Goal: Answer question/provide support: Share knowledge or assist other users

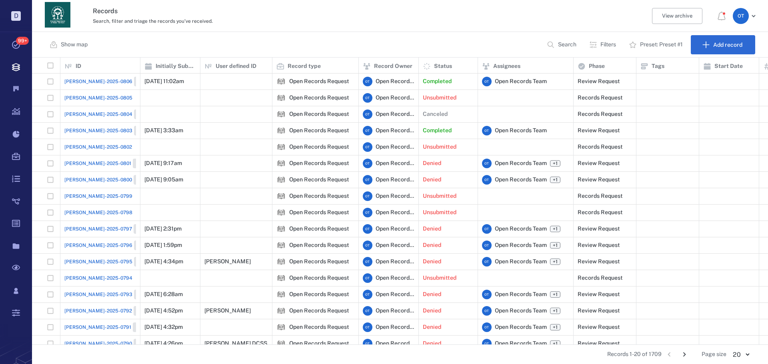
click at [194, 41] on p "Search" at bounding box center [567, 45] width 18 height 8
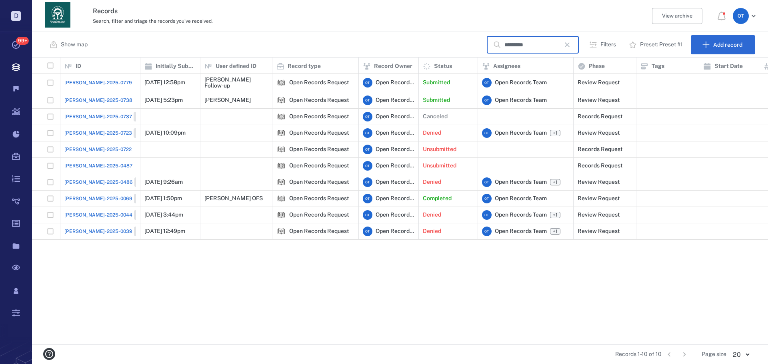
type input "*********"
click at [94, 81] on span "[PERSON_NAME]-2025-0779" at bounding box center [98, 82] width 68 height 7
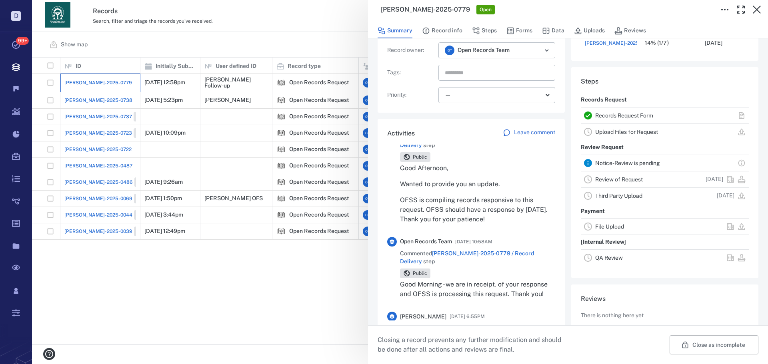
scroll to position [40, 0]
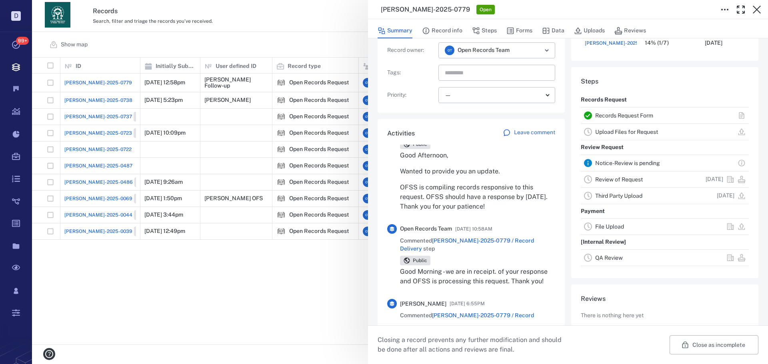
click at [194, 133] on p "Leave comment" at bounding box center [534, 133] width 41 height 8
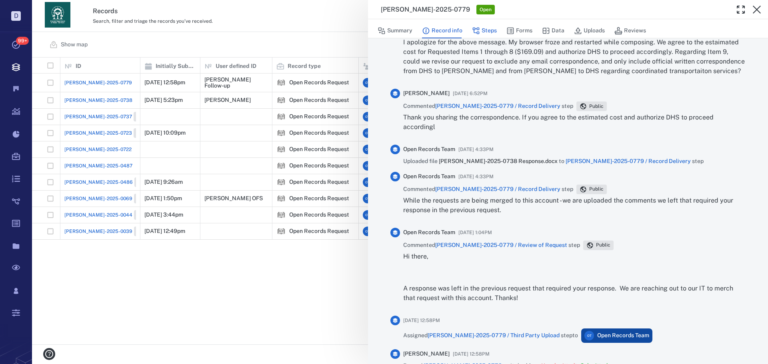
scroll to position [616, 0]
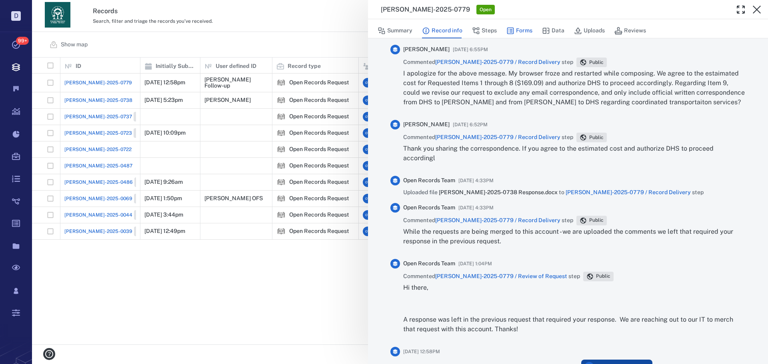
click at [194, 30] on button "Forms" at bounding box center [519, 30] width 26 height 15
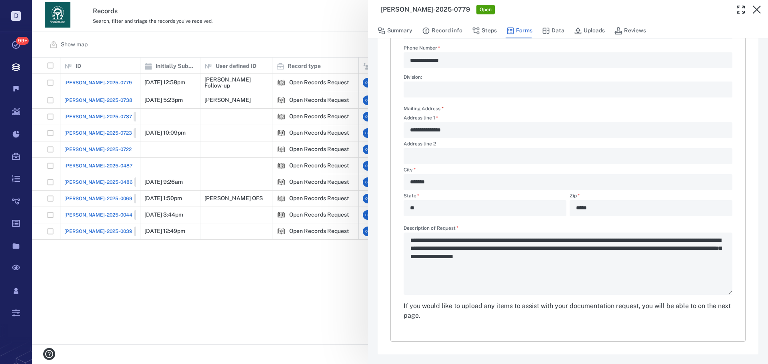
scroll to position [193, 0]
type textarea "*"
click at [194, 32] on button "Steps" at bounding box center [484, 30] width 25 height 15
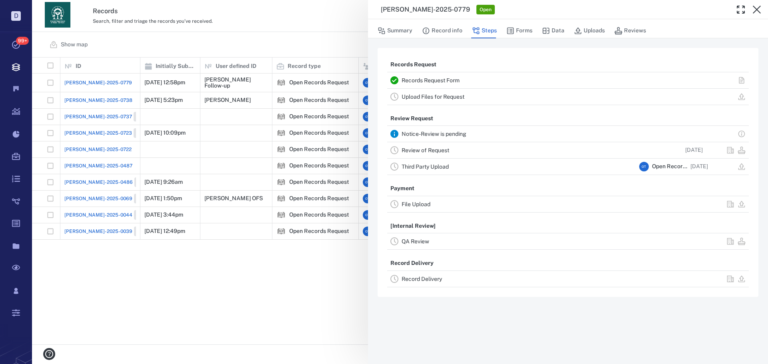
click at [194, 154] on div "Review of Request" at bounding box center [519, 151] width 234 height 10
click at [194, 151] on link "Review of Request" at bounding box center [426, 150] width 48 height 6
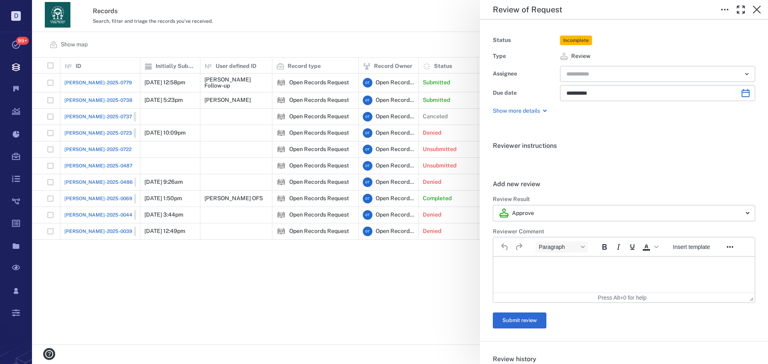
drag, startPoint x: 1164, startPoint y: 370, endPoint x: 654, endPoint y: 260, distance: 522.4
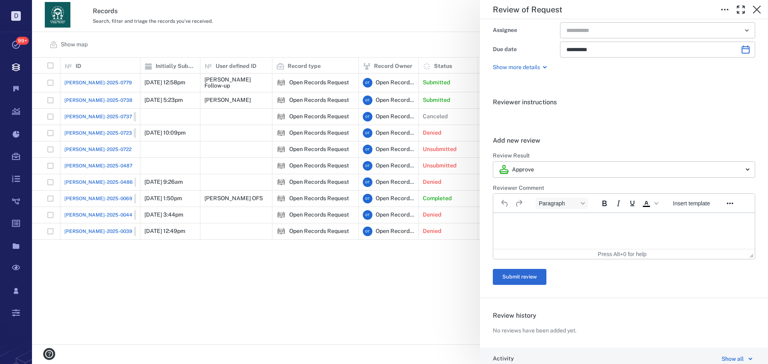
drag, startPoint x: 660, startPoint y: 133, endPoint x: 665, endPoint y: 180, distance: 47.5
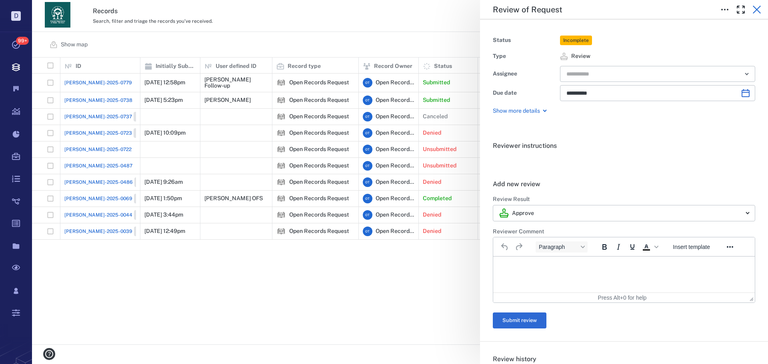
click at [194, 10] on button "button" at bounding box center [757, 10] width 16 height 16
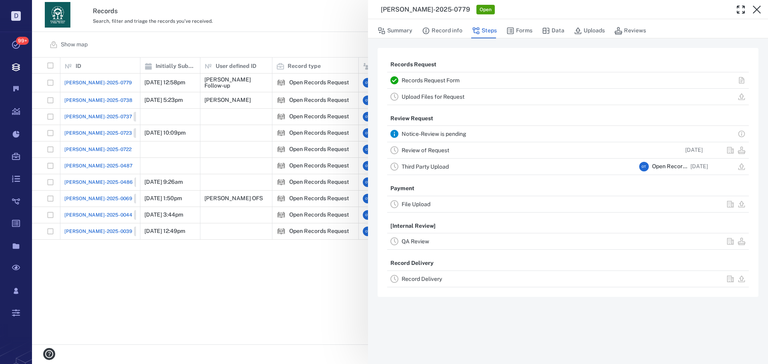
click at [194, 29] on button "Summary" at bounding box center [395, 30] width 35 height 15
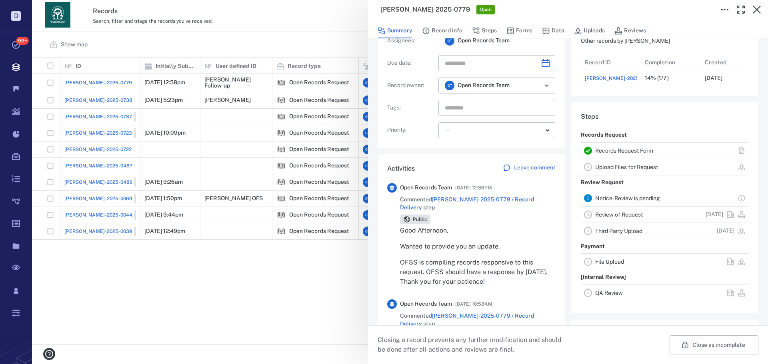
scroll to position [80, 0]
click at [194, 194] on div "Open Records Team [DATE] 12:36PM Commented [PERSON_NAME]-2025-0779 / Record Del…" at bounding box center [477, 237] width 155 height 110
click at [194, 196] on span "[PERSON_NAME]-2025-0779 / Record Delivery" at bounding box center [467, 203] width 134 height 14
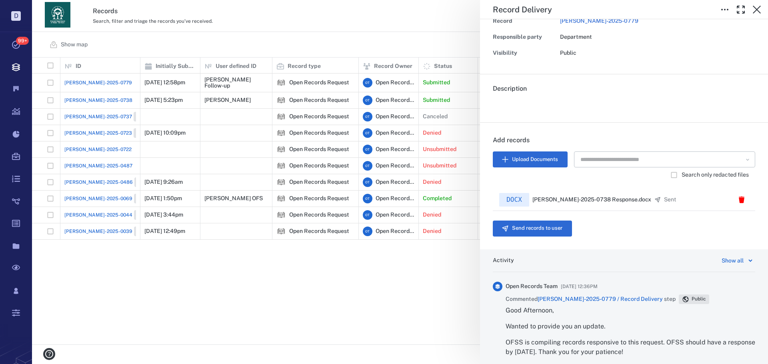
scroll to position [200, 0]
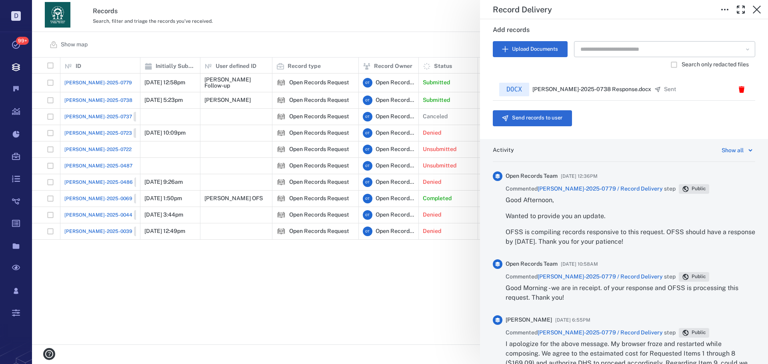
drag, startPoint x: 664, startPoint y: 249, endPoint x: 505, endPoint y: 218, distance: 161.8
click at [194, 218] on div "Open Records Team [DATE] 12:36PM Commented [PERSON_NAME]-2025-0779 / Record Del…" at bounding box center [624, 213] width 262 height 82
copy div "Wanted to provide you an update. OFSS is compiling records responsive to this r…"
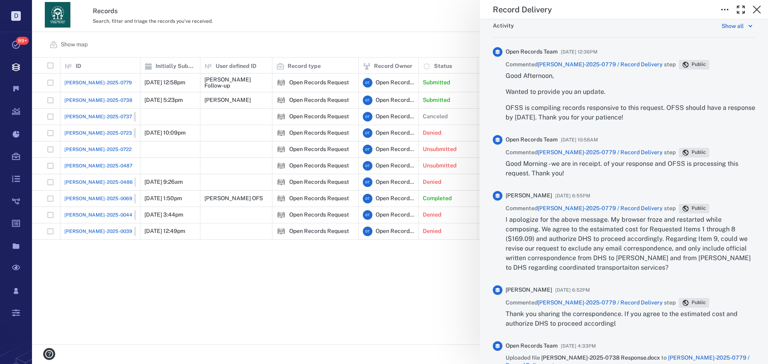
scroll to position [483, 0]
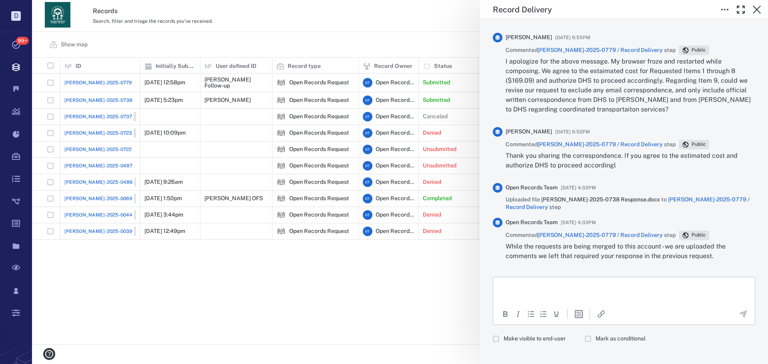
drag, startPoint x: 1167, startPoint y: 515, endPoint x: 599, endPoint y: 286, distance: 611.8
click at [194, 332] on label "Make visible to end-user" at bounding box center [526, 339] width 77 height 15
click at [194, 291] on html at bounding box center [624, 287] width 262 height 20
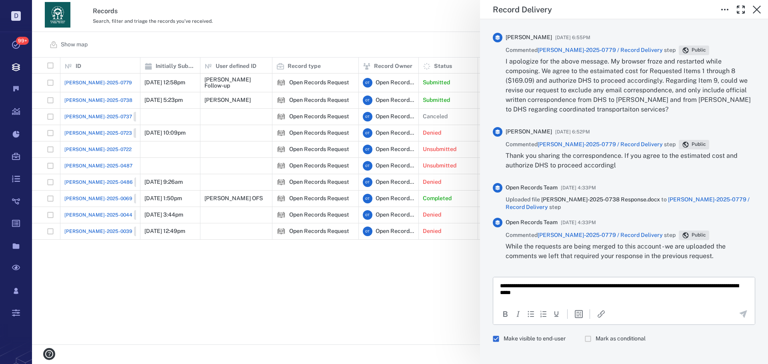
scroll to position [0, 0]
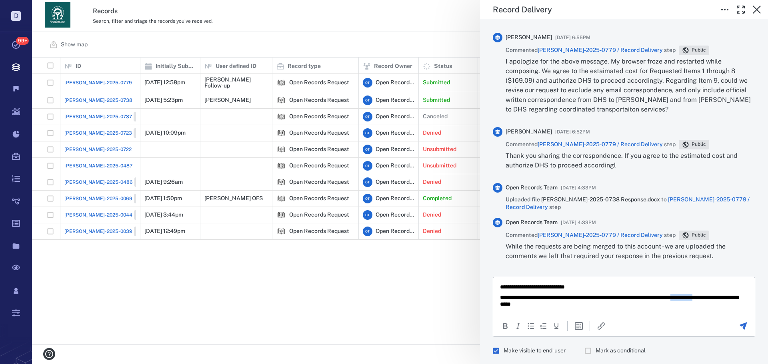
drag, startPoint x: 530, startPoint y: 305, endPoint x: 498, endPoint y: 302, distance: 31.3
click at [194, 302] on html "**********" at bounding box center [624, 295] width 262 height 37
click at [194, 302] on p "**********" at bounding box center [621, 301] width 242 height 14
drag, startPoint x: 502, startPoint y: 302, endPoint x: 508, endPoint y: 302, distance: 5.6
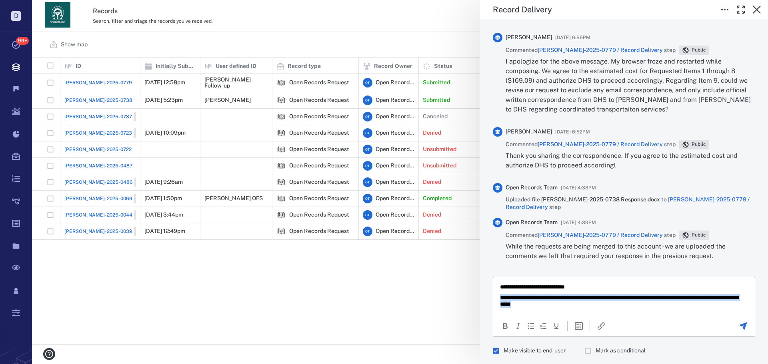
click at [194, 302] on p "**********" at bounding box center [621, 301] width 242 height 14
drag, startPoint x: 500, startPoint y: 302, endPoint x: 534, endPoint y: 312, distance: 35.7
click at [194, 306] on p "**********" at bounding box center [621, 301] width 242 height 14
click at [194, 304] on p "**********" at bounding box center [621, 301] width 242 height 14
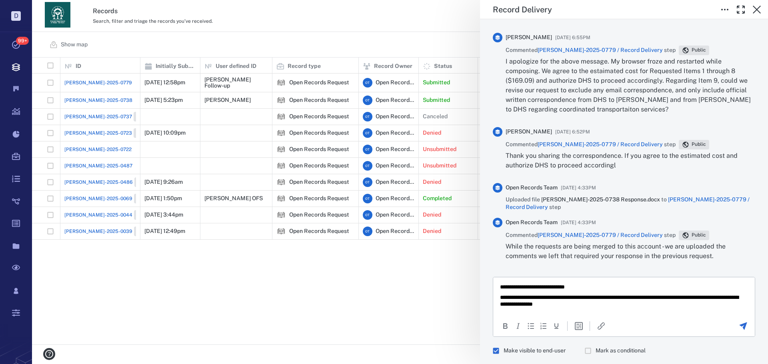
click at [194, 303] on p "**********" at bounding box center [621, 301] width 242 height 14
click at [194, 322] on icon "Send the comment" at bounding box center [743, 327] width 10 height 10
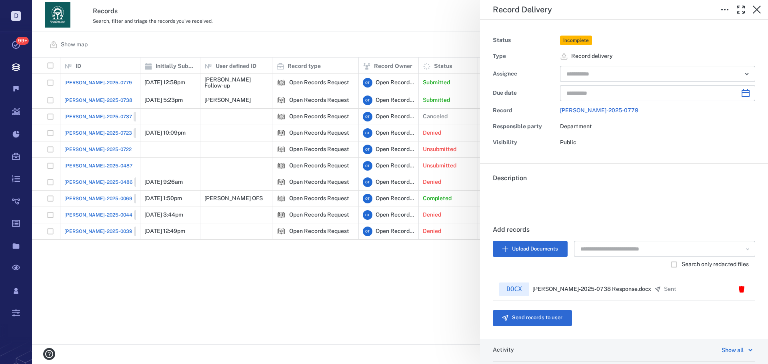
scroll to position [120, 0]
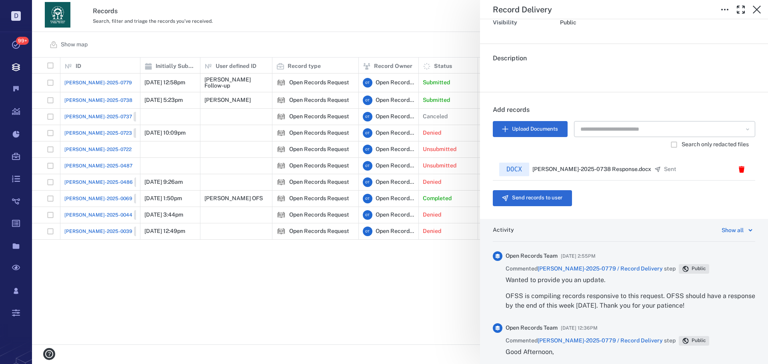
click at [194, 40] on div "Record Delivery Status Incomplete Type Record delivery Assignee ​ Due date ​ Re…" at bounding box center [400, 182] width 736 height 364
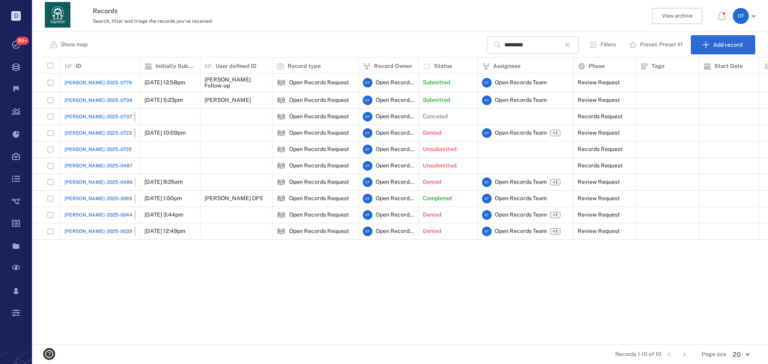
click at [194, 40] on icon "button" at bounding box center [567, 45] width 10 height 10
